Goal: Browse casually

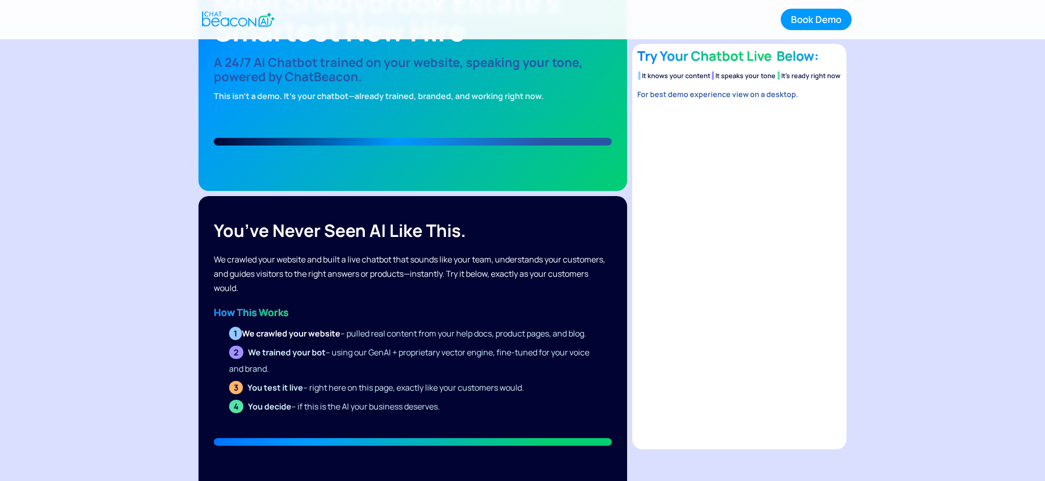
scroll to position [131, 0]
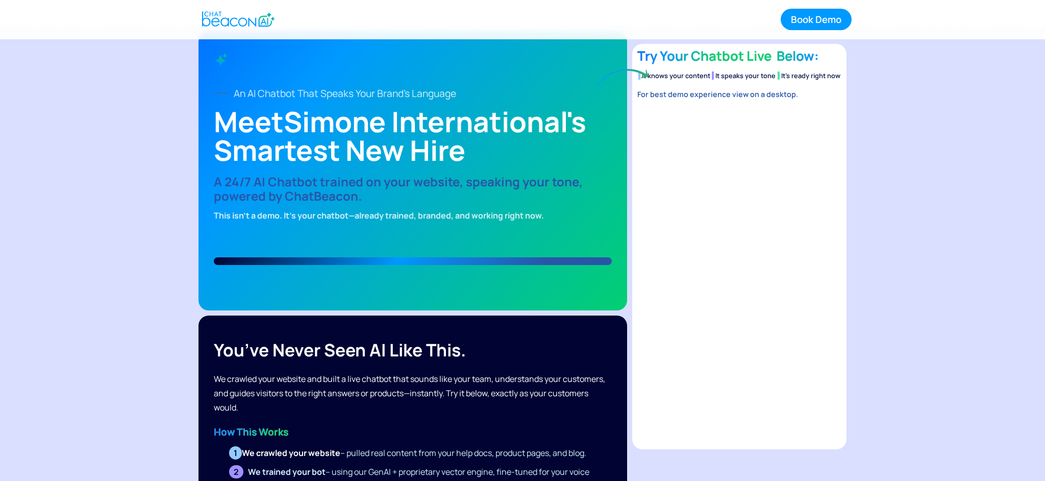
scroll to position [10, 0]
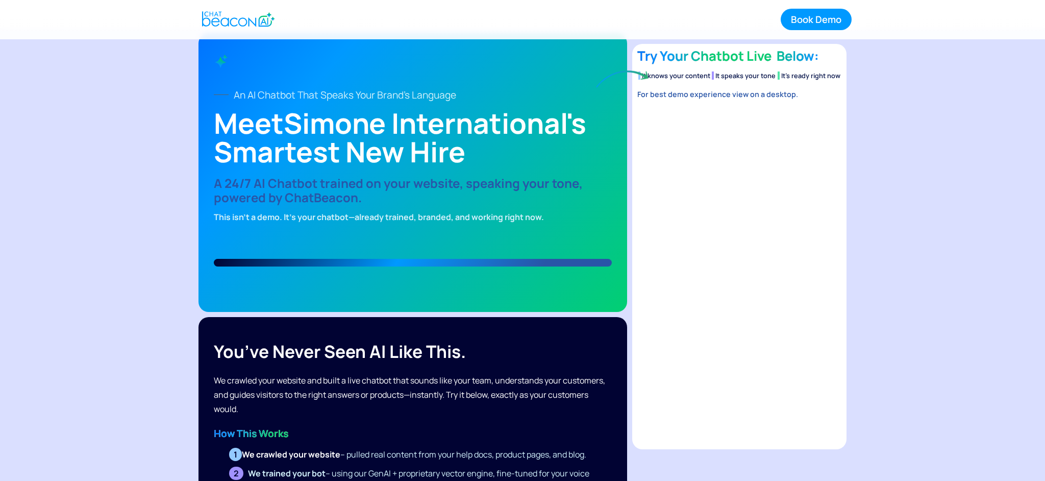
click at [77, 33] on div "Book Demo Get Started" at bounding box center [522, 19] width 1045 height 39
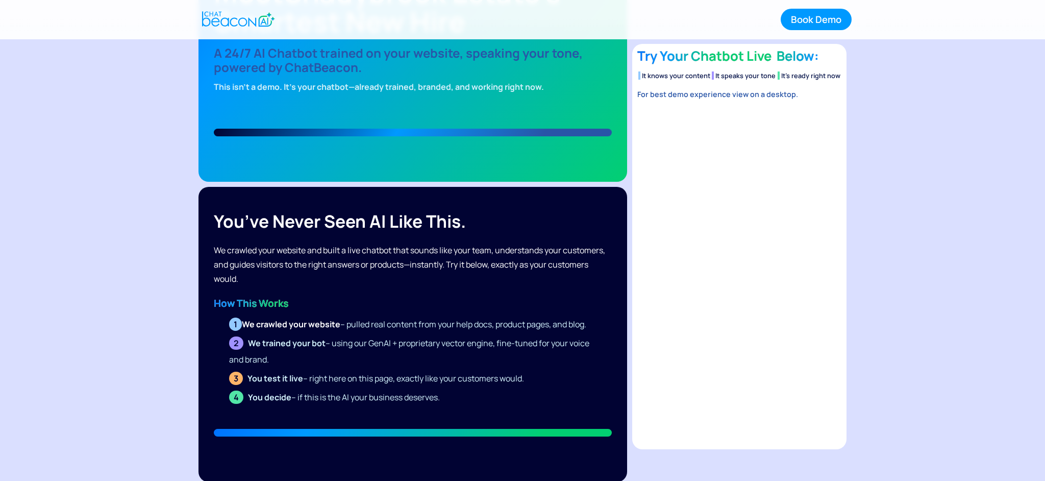
scroll to position [139, 0]
